Goal: Transaction & Acquisition: Purchase product/service

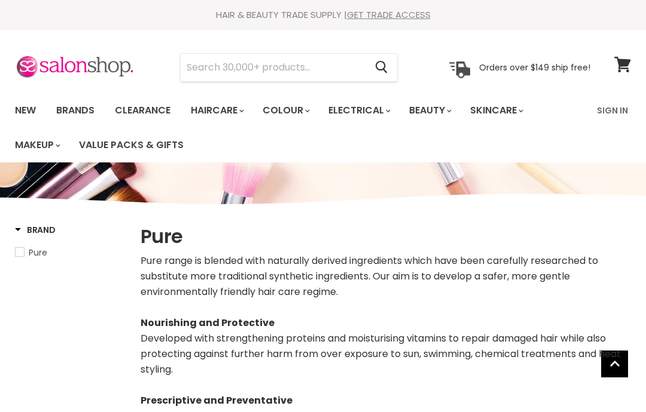
select select "manual"
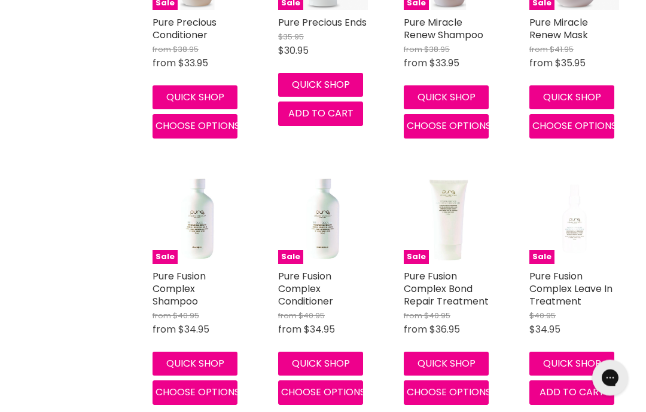
scroll to position [1182, 0]
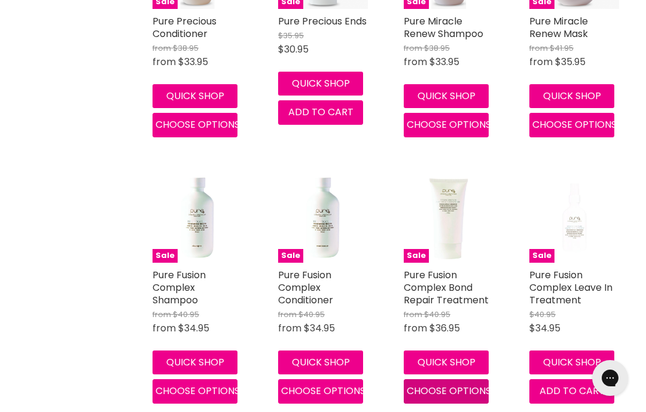
click at [460, 398] on span "Choose options" at bounding box center [448, 391] width 84 height 14
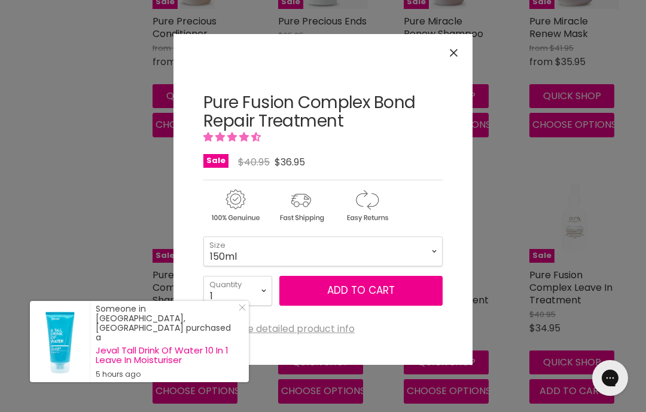
click at [451, 55] on icon "Close" at bounding box center [454, 53] width 8 height 8
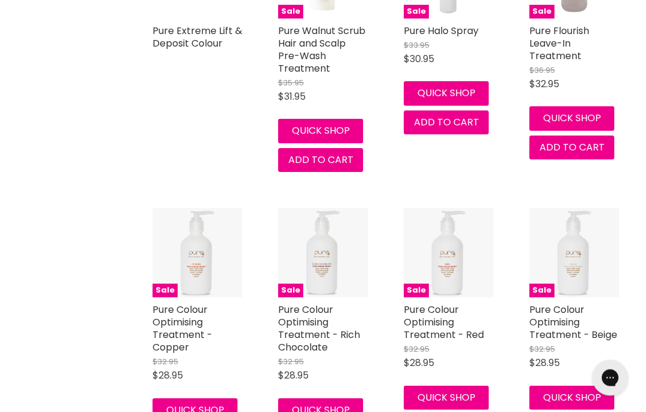
scroll to position [2468, 0]
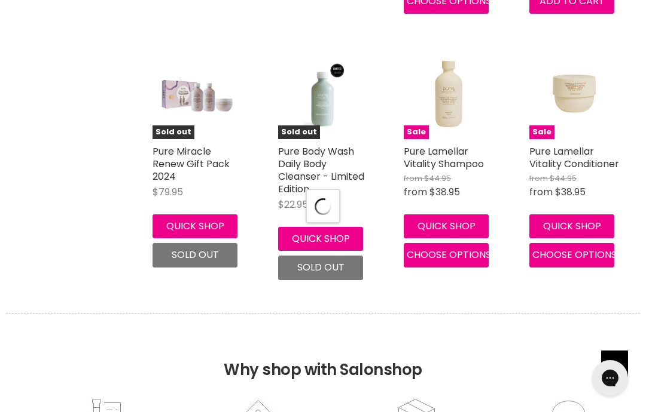
select select "manual"
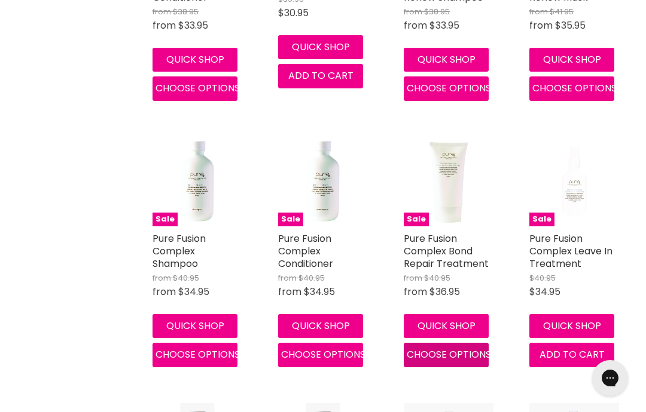
scroll to position [1218, 0]
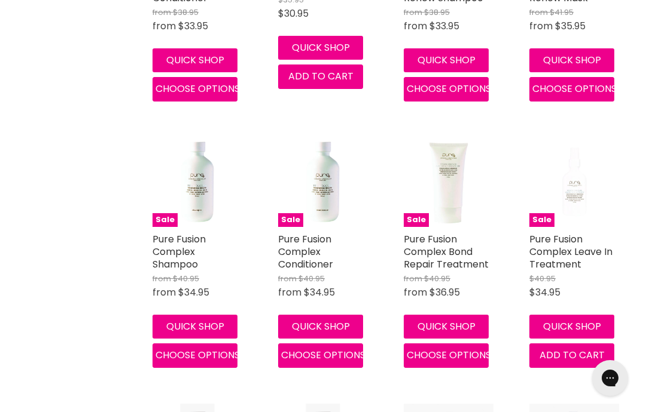
click at [433, 257] on link "Pure Fusion Complex Bond Repair Treatment" at bounding box center [446, 252] width 85 height 39
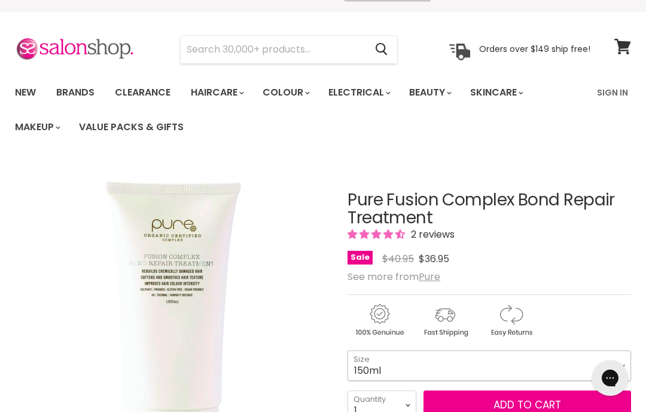
click at [625, 364] on select "150ml 1L" at bounding box center [488, 366] width 283 height 30
select select "1L"
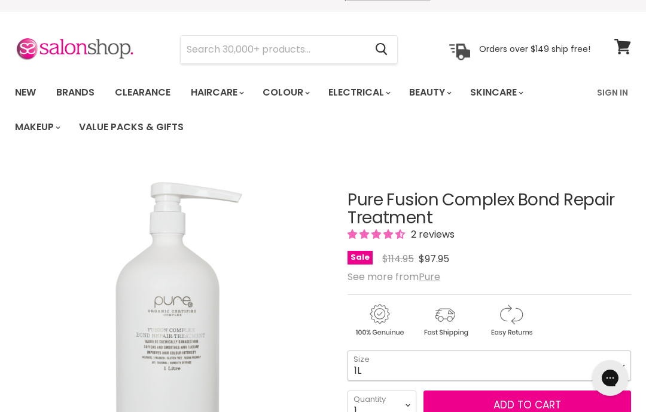
scroll to position [66, 0]
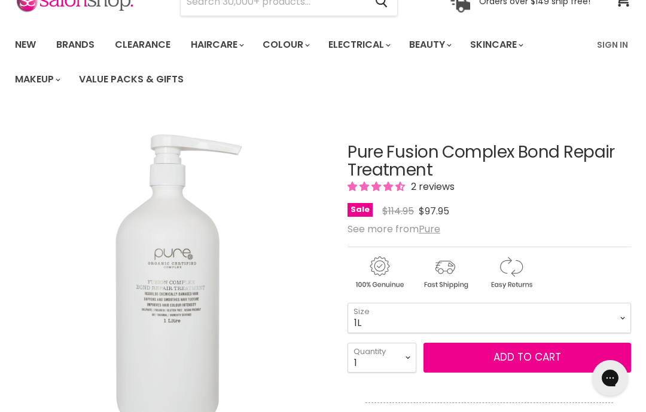
click at [548, 359] on button "Add to cart" at bounding box center [526, 358] width 207 height 30
click at [536, 355] on button "Add to cart" at bounding box center [526, 358] width 207 height 30
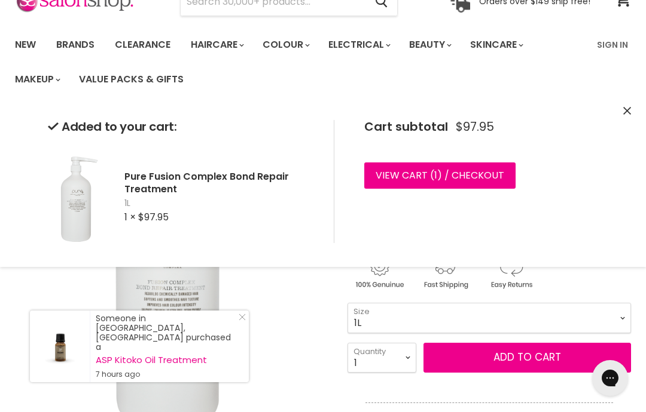
click at [623, 116] on button "Close" at bounding box center [627, 111] width 8 height 13
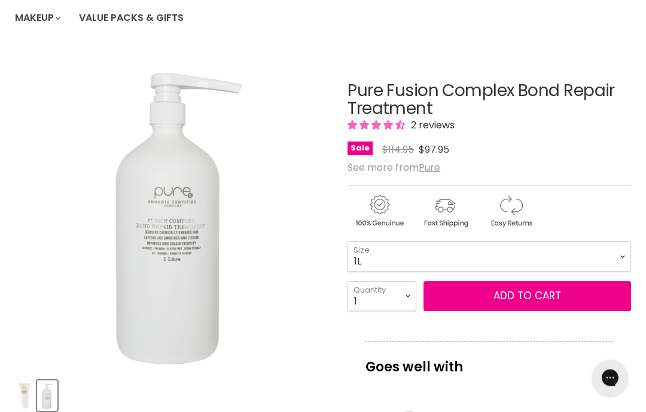
scroll to position [0, 0]
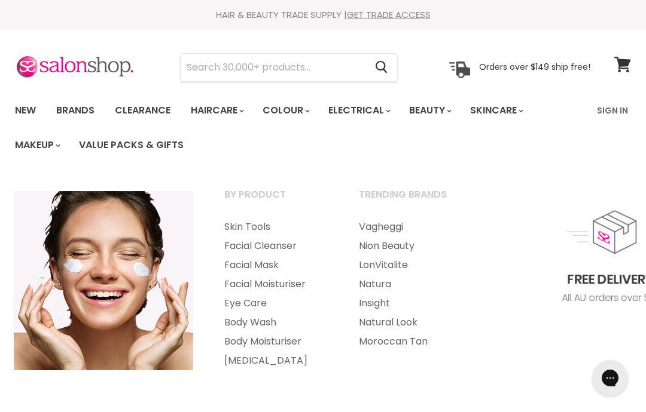
click at [270, 262] on link "Facial Mask" at bounding box center [275, 265] width 132 height 19
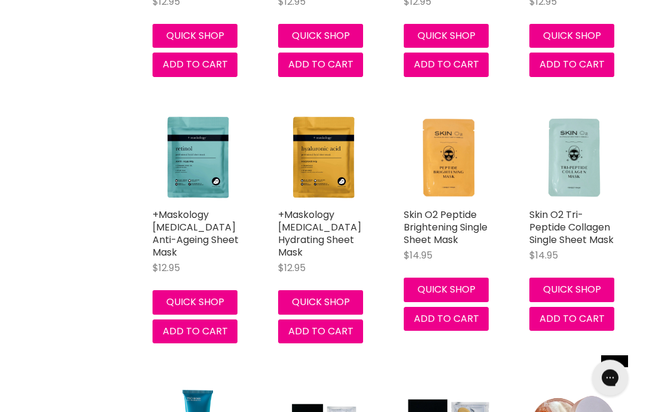
scroll to position [1023, 0]
click at [306, 230] on link "+Maskology Hyaluronic Acid Hydrating Sheet Mask" at bounding box center [319, 233] width 83 height 51
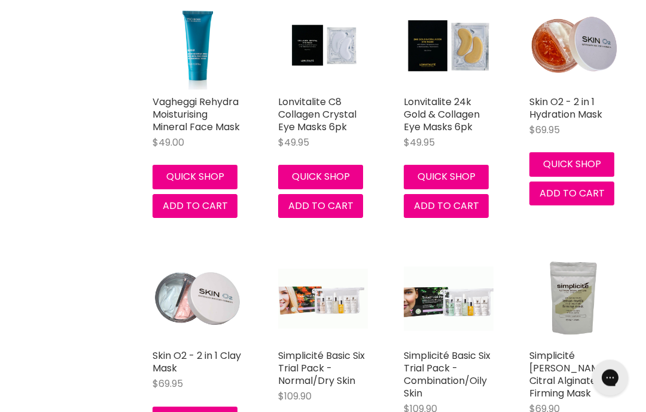
scroll to position [1404, 0]
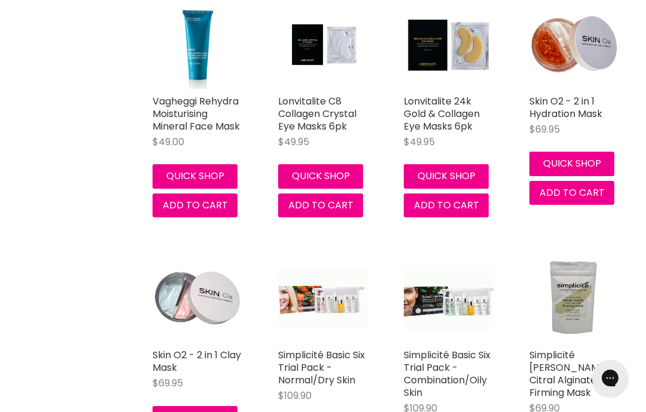
click at [168, 300] on img "Main content" at bounding box center [197, 298] width 90 height 90
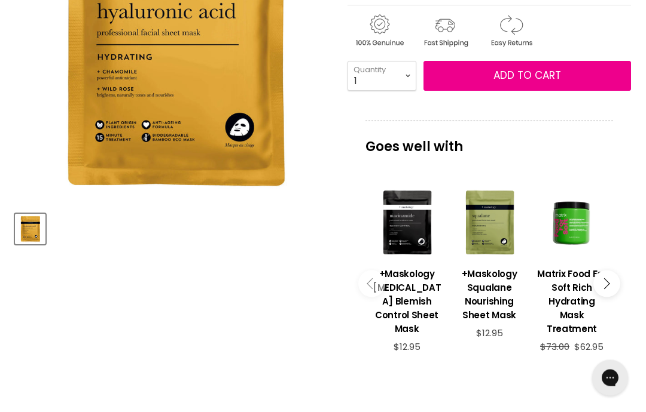
scroll to position [294, 0]
click at [243, 139] on img "+Maskology Hyaluronic Acid Hydrating Sheet Mask image. Click or Scroll to Zoom." at bounding box center [173, 43] width 317 height 317
click at [269, 268] on article "Click or scroll to zoom Tap or pinch to zoom +Maskology Hyaluronic Acid Hydrati…" at bounding box center [323, 260] width 616 height 750
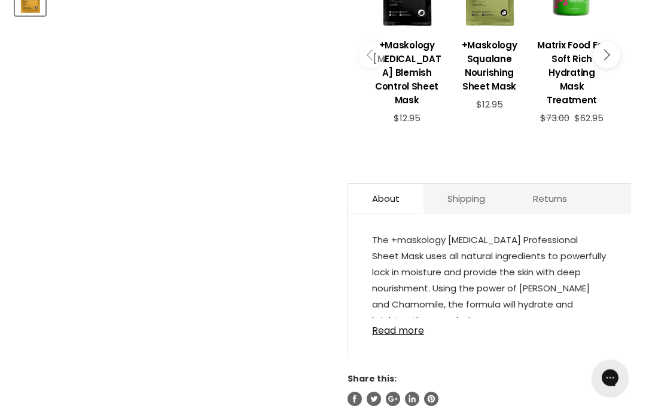
scroll to position [518, 0]
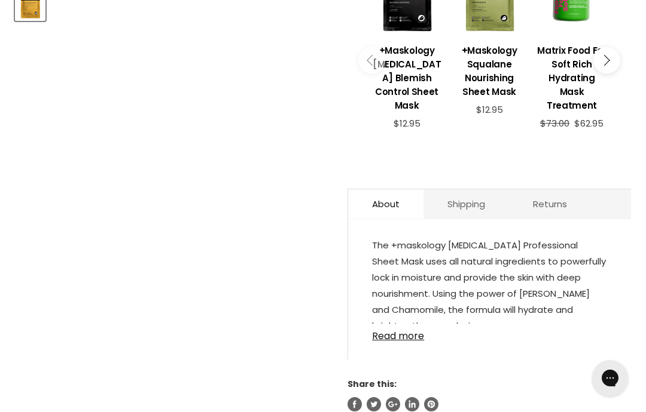
click at [420, 342] on link "Read more" at bounding box center [489, 333] width 235 height 18
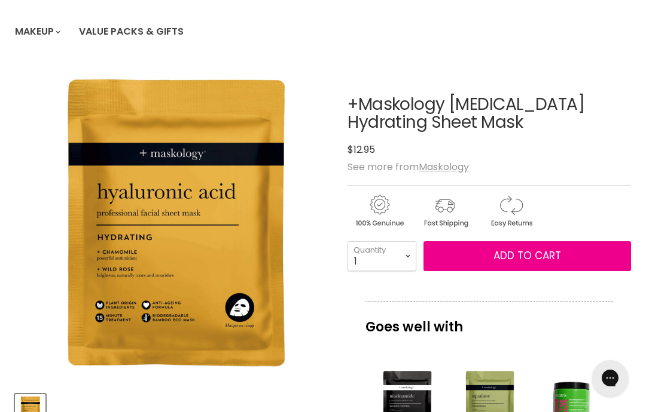
scroll to position [112, 0]
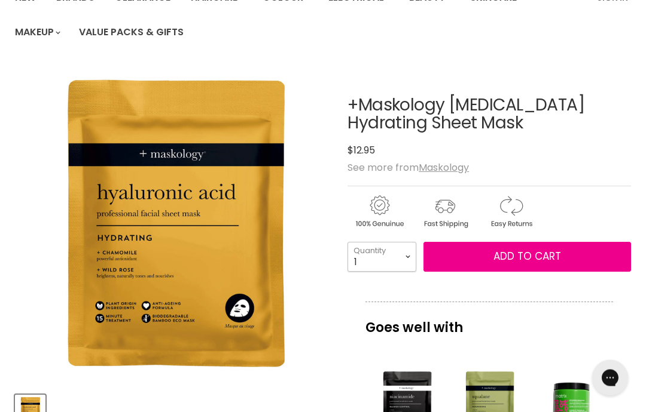
click at [407, 255] on select "1 2 3 4 5 6 7 8 9 10+" at bounding box center [381, 258] width 69 height 30
select select "2"
type input "2"
click at [532, 258] on span "Add to cart" at bounding box center [527, 256] width 68 height 14
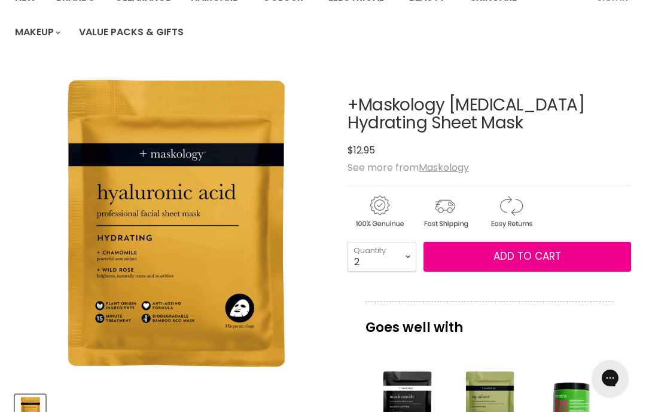
click at [528, 261] on span "Add to cart" at bounding box center [527, 256] width 68 height 14
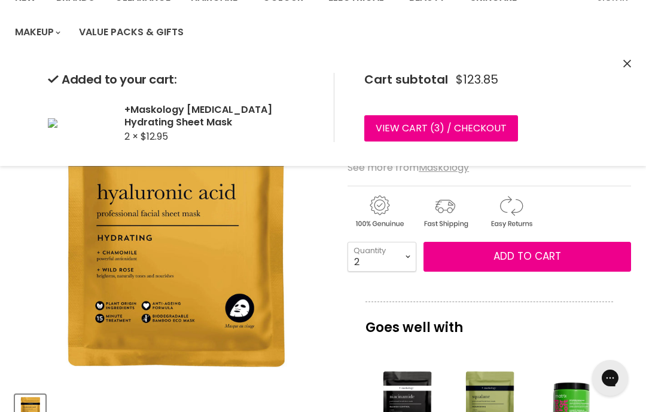
click at [627, 63] on icon "Close" at bounding box center [627, 64] width 8 height 8
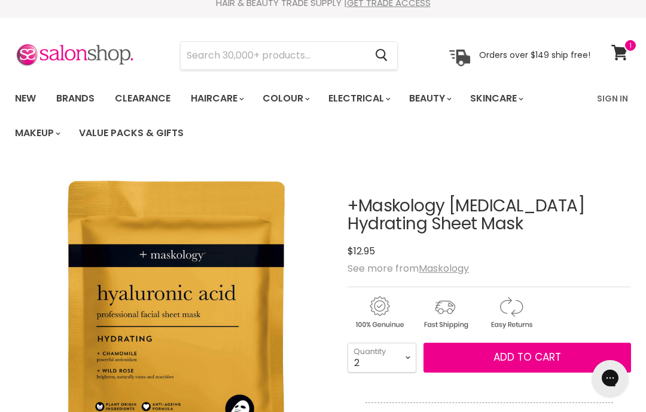
scroll to position [0, 0]
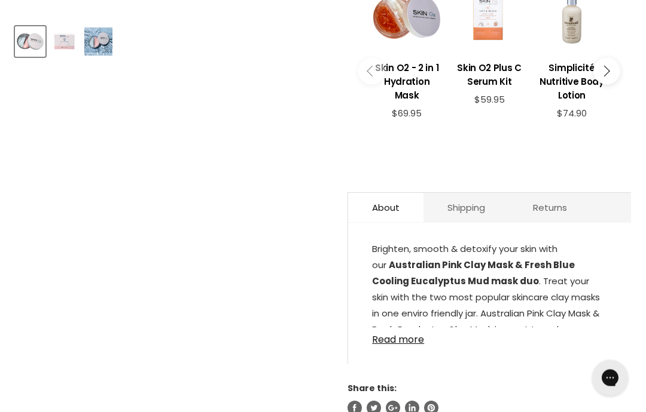
scroll to position [484, 0]
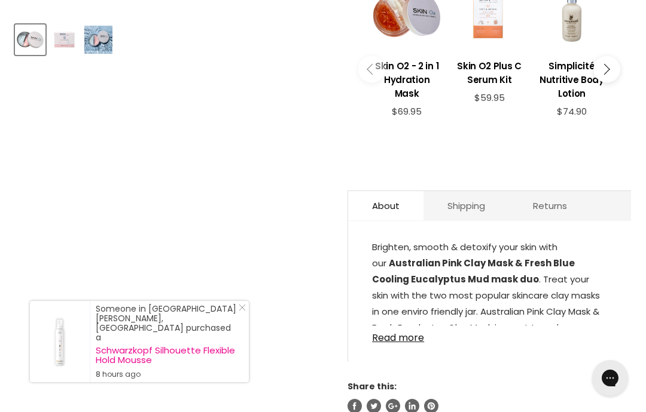
click at [417, 329] on link "Read more" at bounding box center [489, 335] width 235 height 18
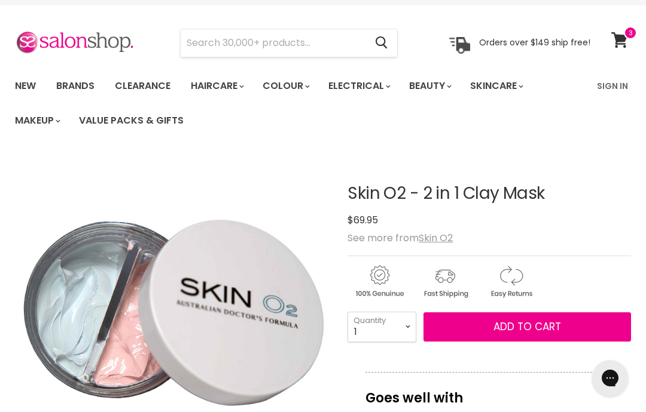
scroll to position [0, 0]
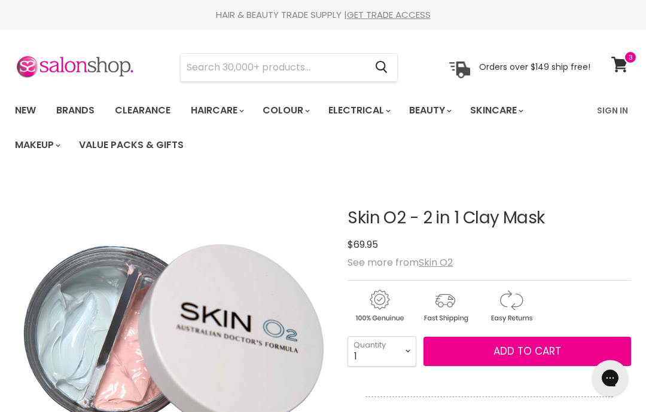
click at [76, 108] on link "Brands" at bounding box center [75, 110] width 56 height 25
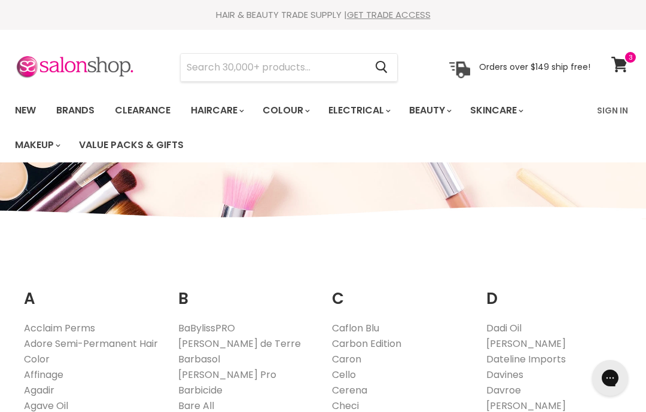
click at [210, 68] on input "Search" at bounding box center [273, 67] width 185 height 27
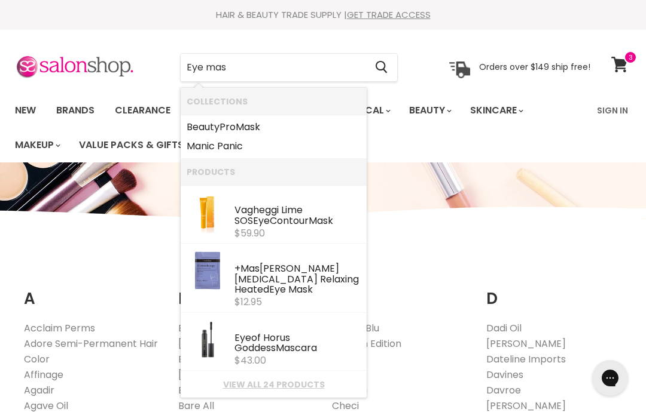
type input "Eye mask"
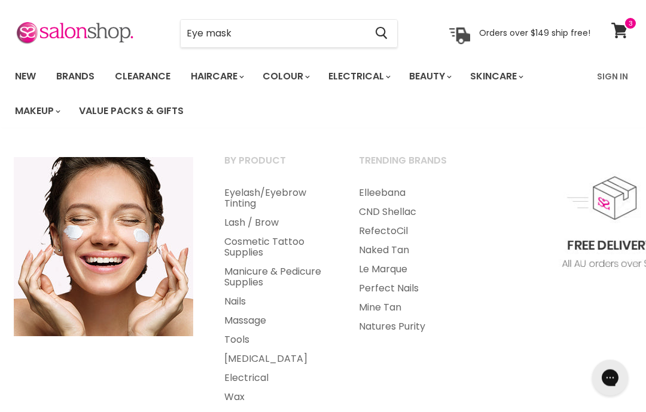
scroll to position [33, 0]
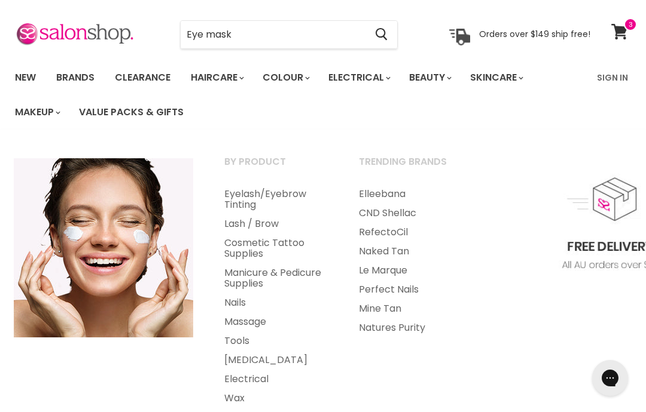
click at [455, 82] on link "Beauty" at bounding box center [429, 77] width 59 height 25
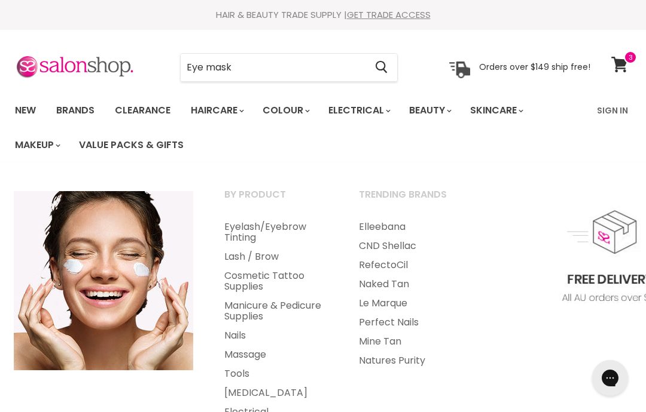
click at [27, 112] on link "New" at bounding box center [25, 110] width 39 height 25
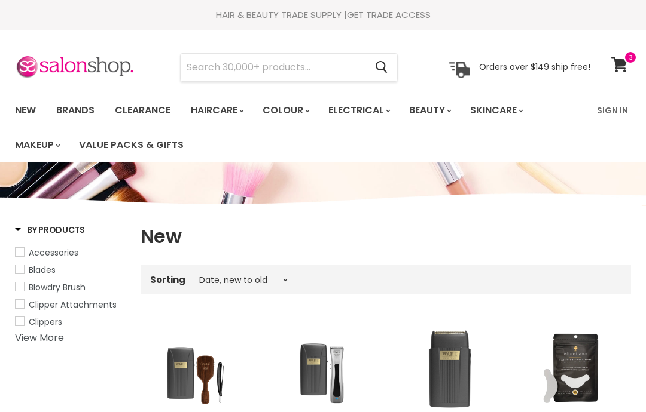
select select "created-descending"
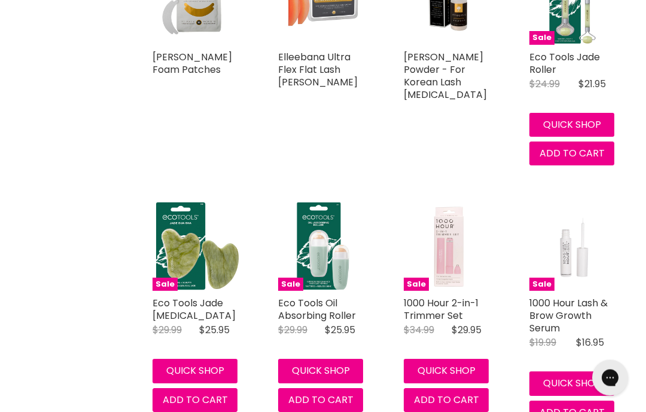
scroll to position [666, 0]
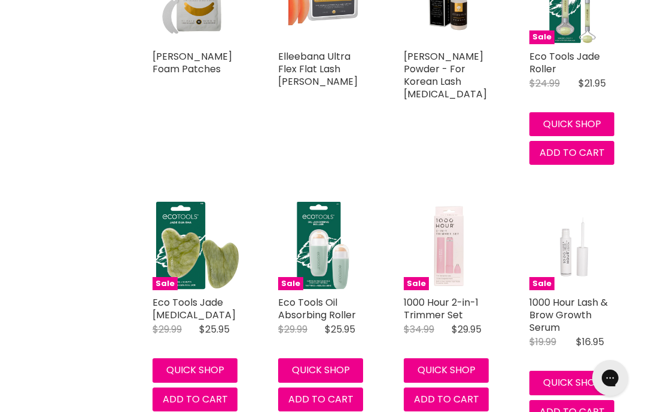
click at [173, 227] on img "Main content" at bounding box center [197, 246] width 90 height 90
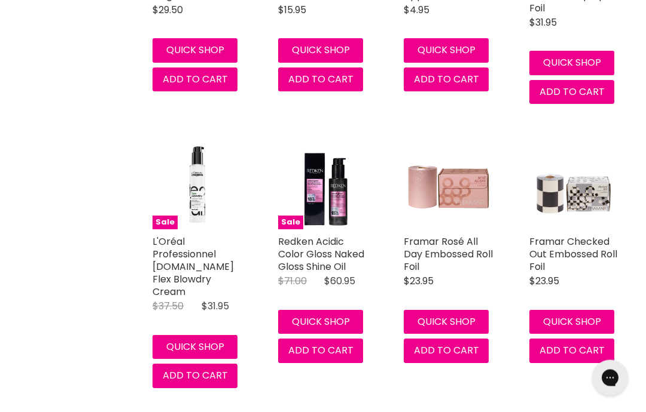
scroll to position [2430, 0]
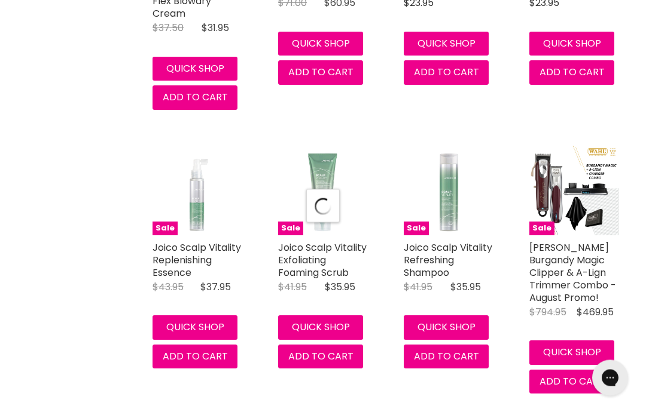
select select "created-descending"
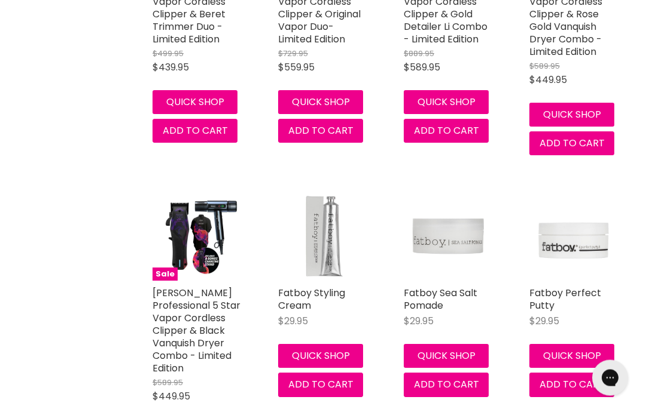
scroll to position [3582, 0]
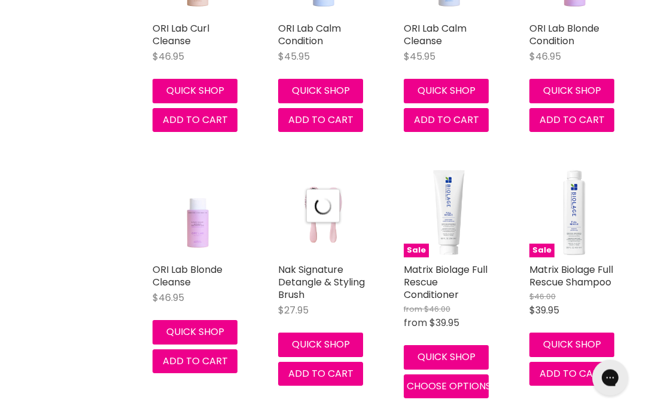
select select "created-descending"
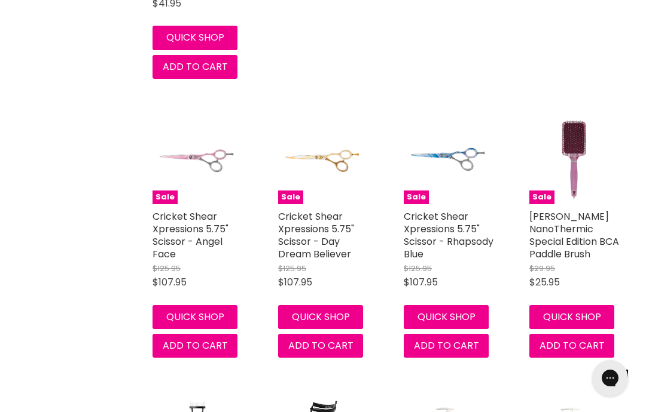
scroll to position [6524, 0]
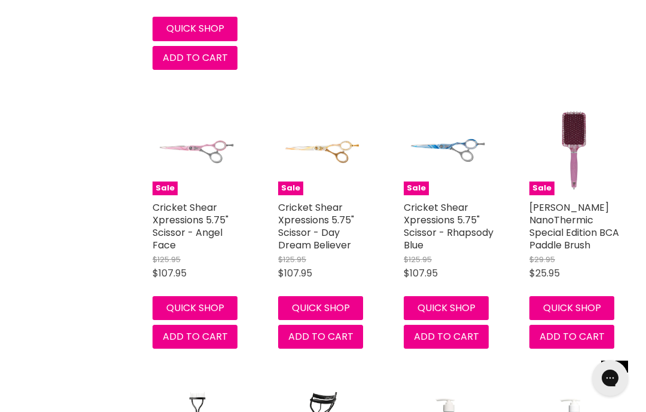
click at [170, 201] on link "Cricket Shear Xpressions 5.75" Scissor - Angel Face" at bounding box center [190, 226] width 76 height 51
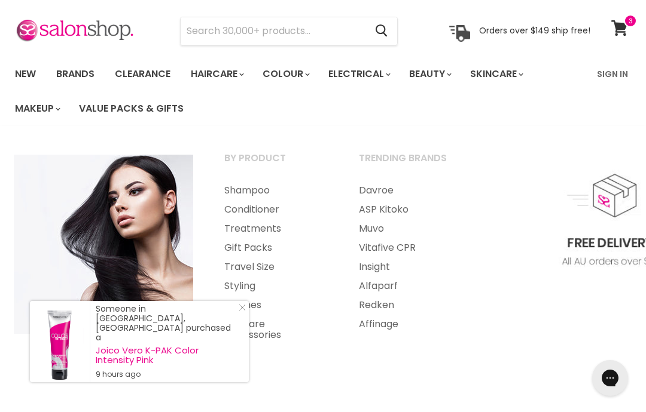
scroll to position [41, 0]
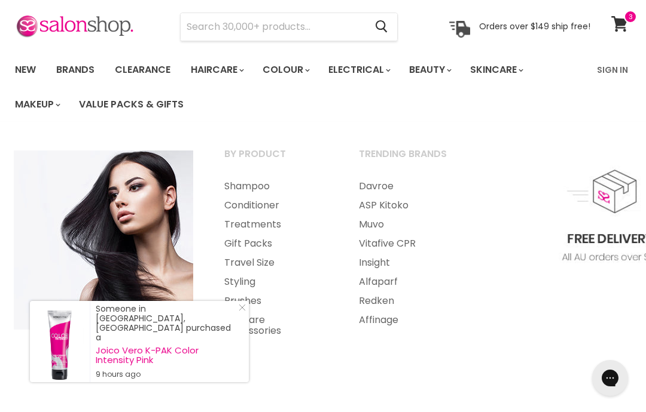
click at [262, 324] on link "Haircare Accessories" at bounding box center [275, 326] width 132 height 30
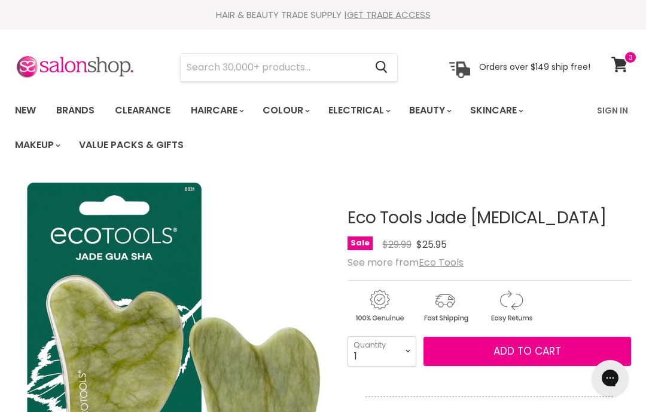
click at [595, 307] on div "Main content" at bounding box center [488, 303] width 283 height 47
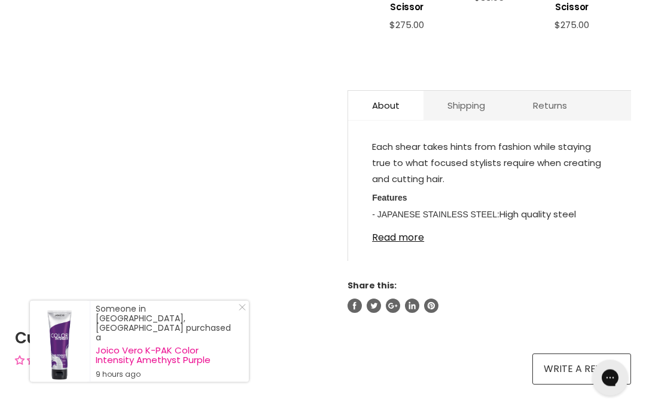
scroll to position [622, 0]
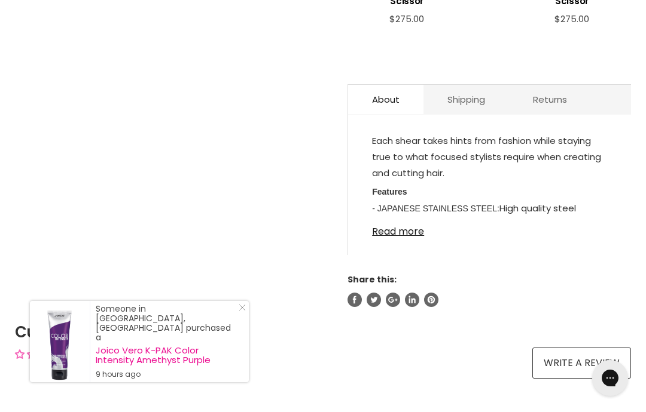
click at [408, 222] on link "Read more" at bounding box center [489, 228] width 235 height 18
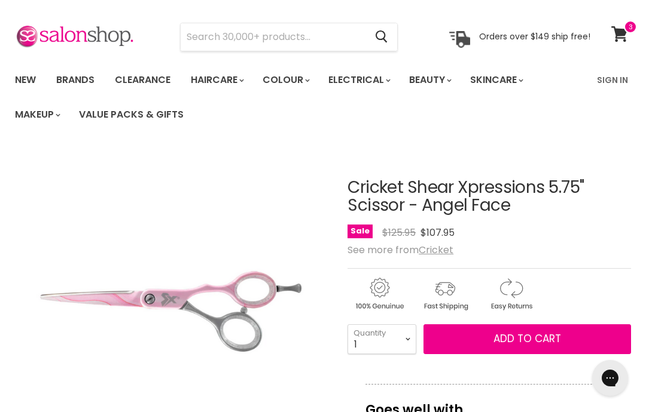
scroll to position [0, 0]
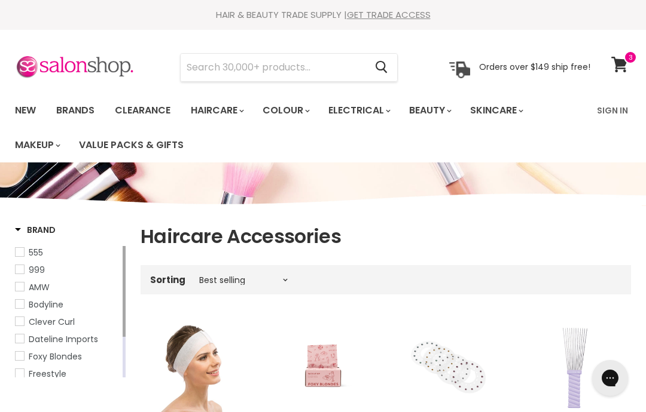
click at [327, 64] on input "Search" at bounding box center [273, 67] width 185 height 27
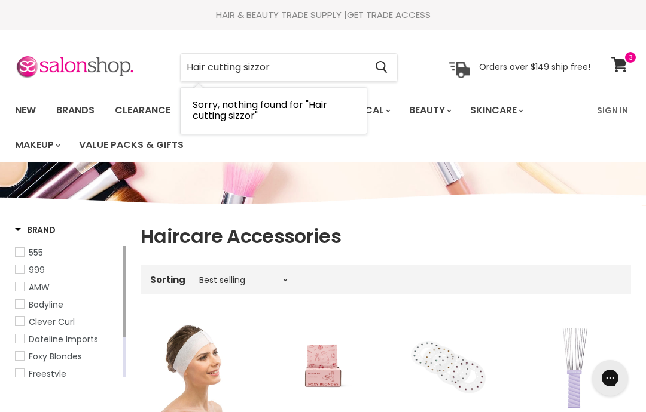
type input "Hair cutting sizzors"
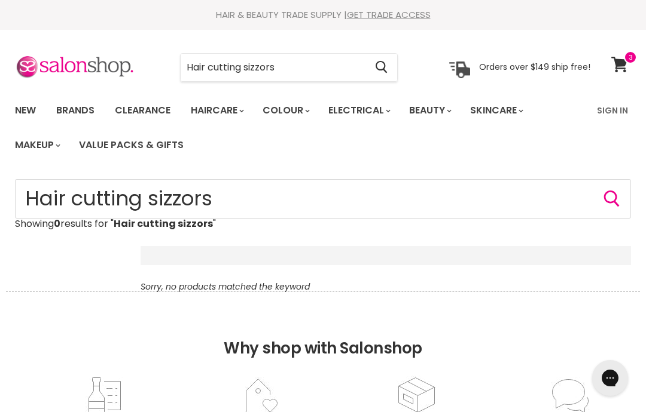
click at [301, 68] on input "Hair cutting sizzors" at bounding box center [273, 67] width 185 height 27
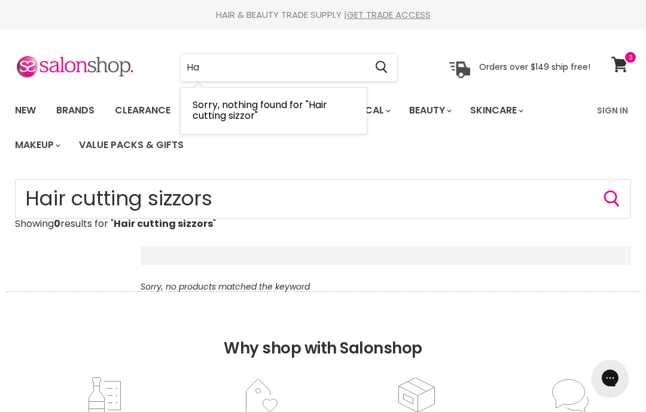
type input "H"
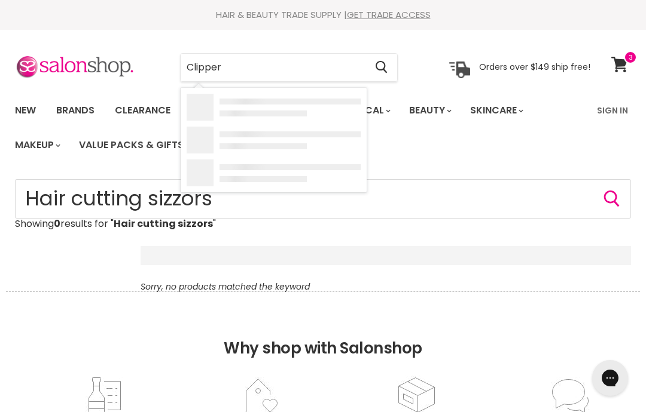
type input "Clippers"
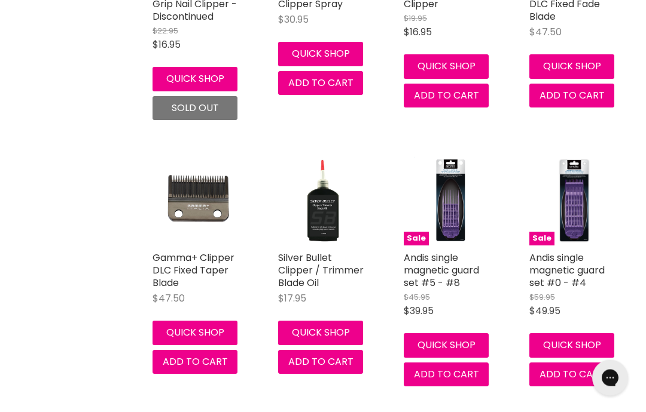
scroll to position [7857, 0]
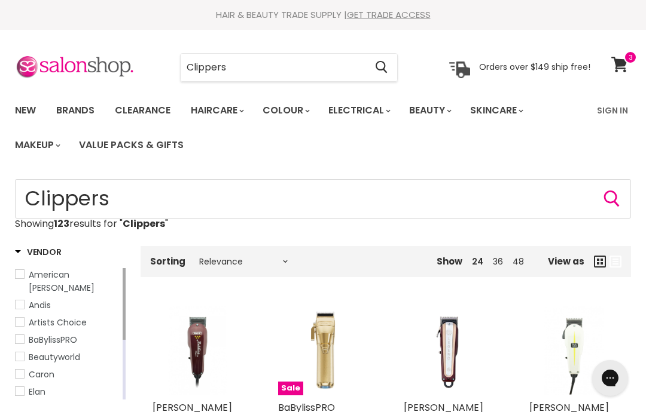
click at [25, 273] on link "American Barber" at bounding box center [67, 281] width 105 height 26
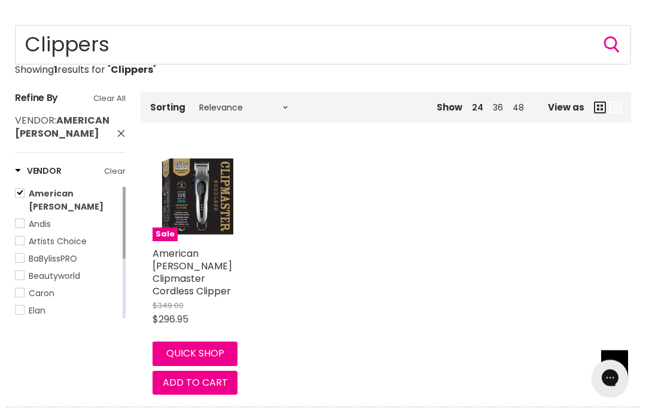
scroll to position [181, 0]
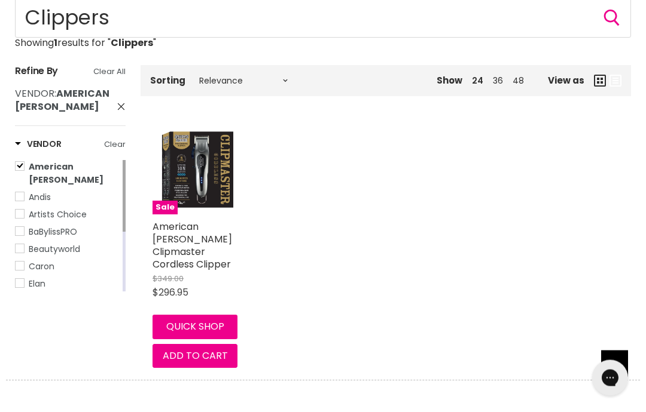
click at [17, 191] on link "Andis" at bounding box center [67, 197] width 105 height 13
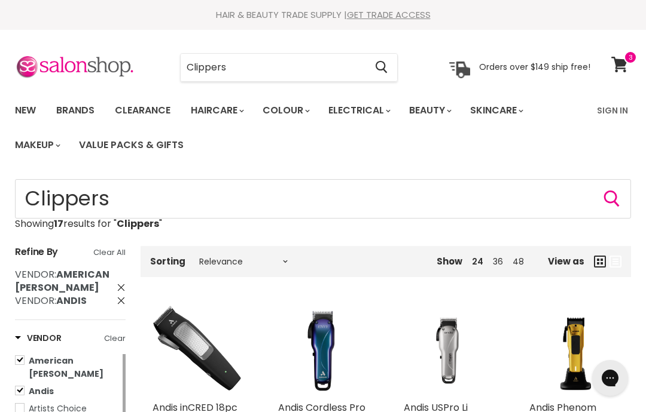
click at [152, 102] on link "Clearance" at bounding box center [143, 110] width 74 height 25
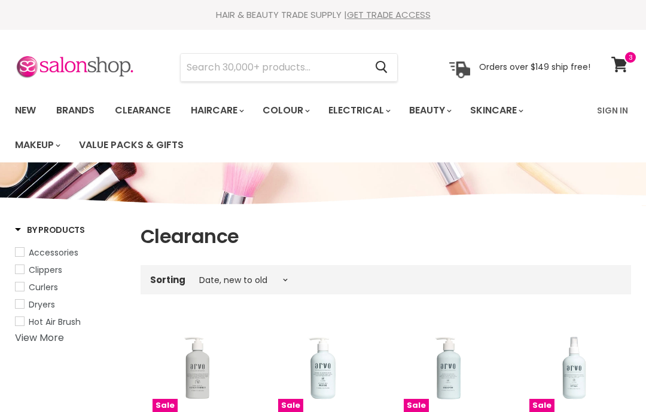
select select "created-descending"
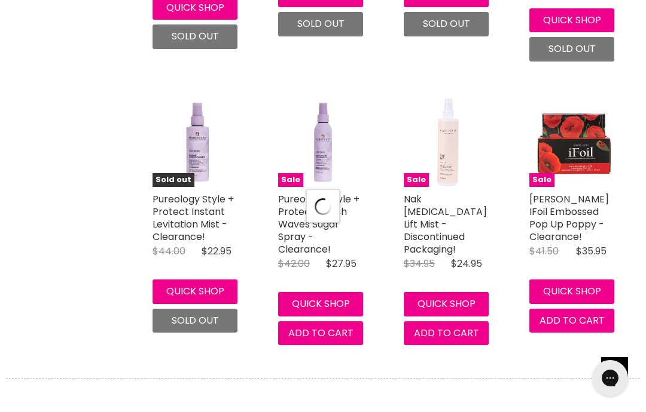
select select "created-descending"
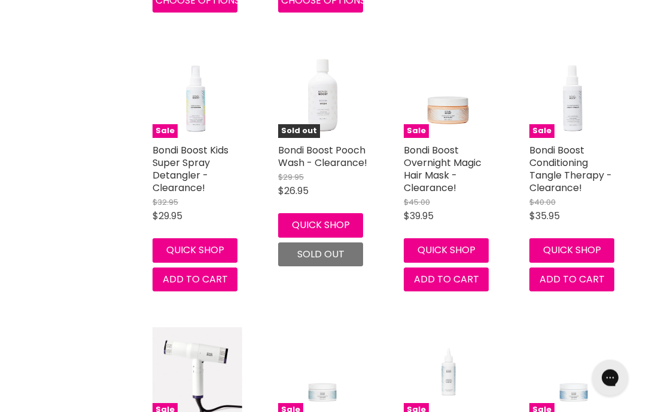
scroll to position [6118, 0]
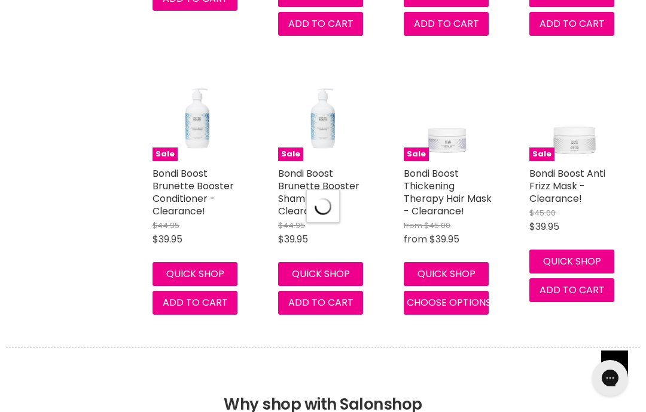
select select "created-descending"
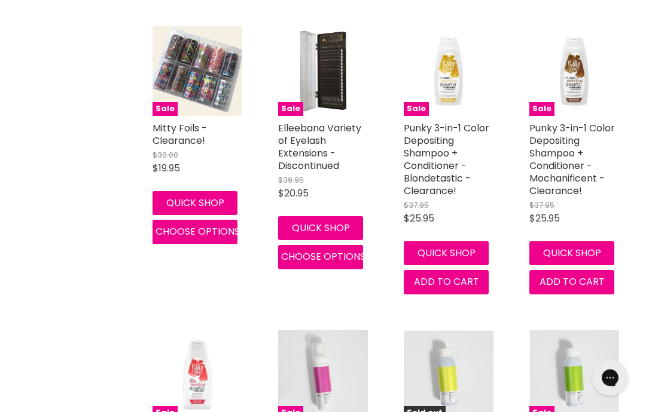
scroll to position [9958, 0]
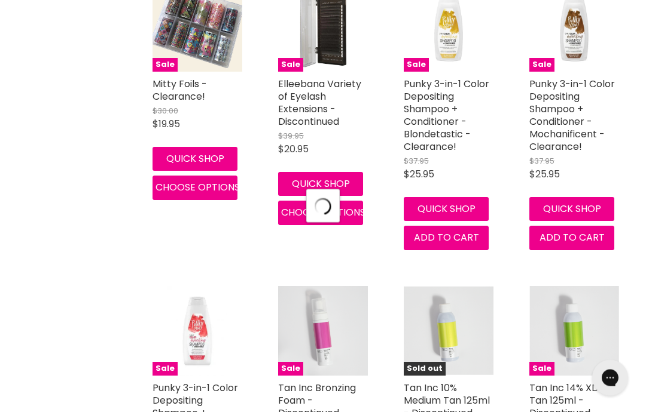
select select "created-descending"
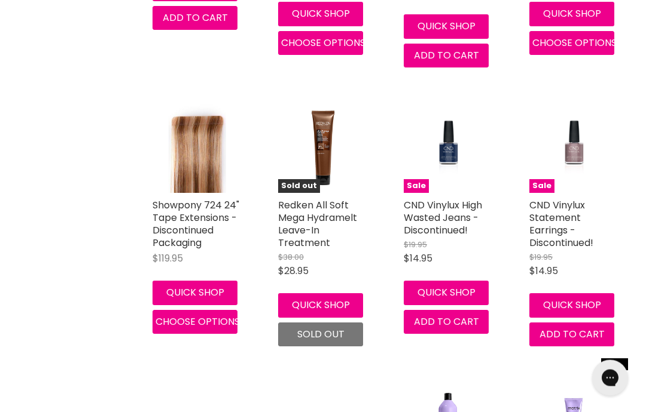
scroll to position [10961, 0]
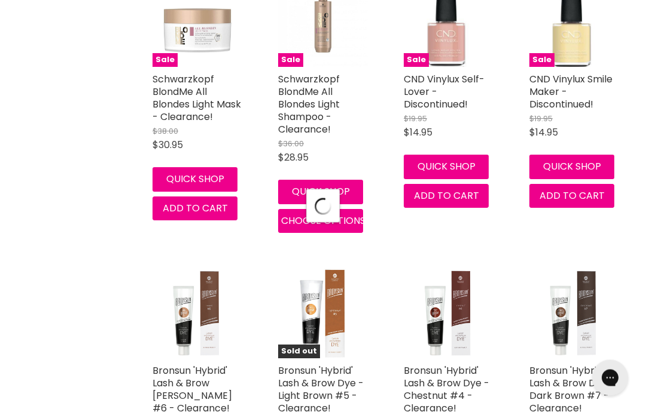
select select "created-descending"
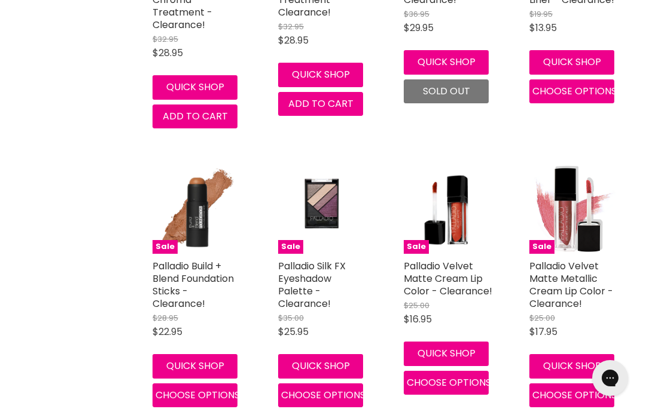
scroll to position [15159, 0]
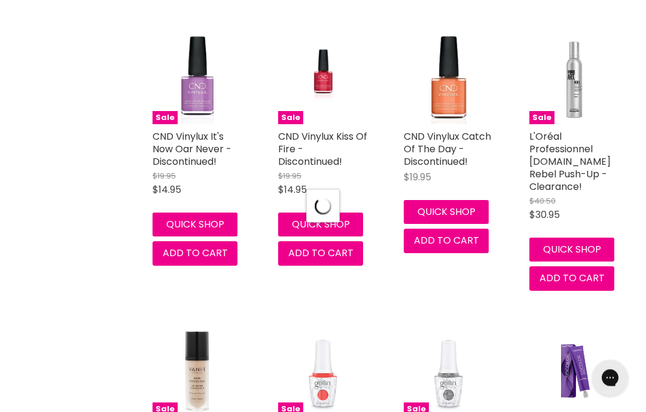
select select "created-descending"
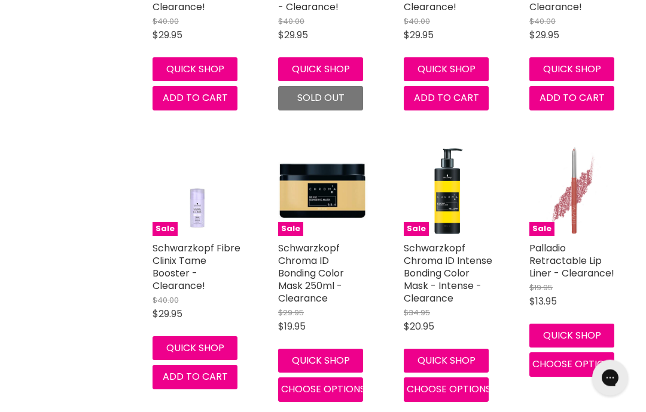
scroll to position [13463, 0]
